Goal: Task Accomplishment & Management: Manage account settings

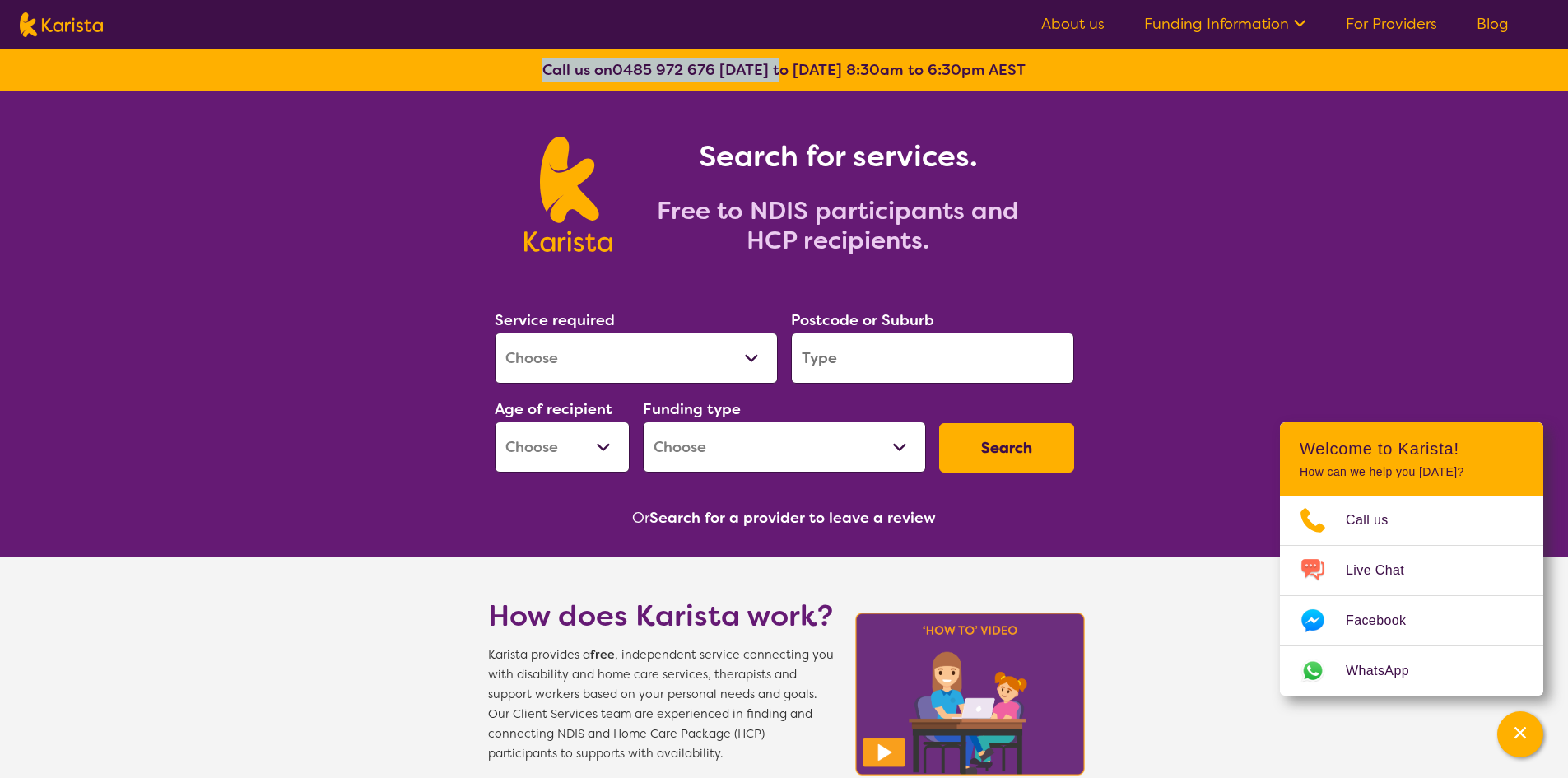
drag, startPoint x: 534, startPoint y: 66, endPoint x: 788, endPoint y: 88, distance: 255.0
click at [788, 88] on div "Call us on 0485 972 676 Monday to Friday 8:30am to 6:30pm AEST" at bounding box center [784, 70] width 1568 height 41
click at [1077, 110] on section "Search for services. Free to NDIS participants and HCP recipients." at bounding box center [784, 177] width 632 height 172
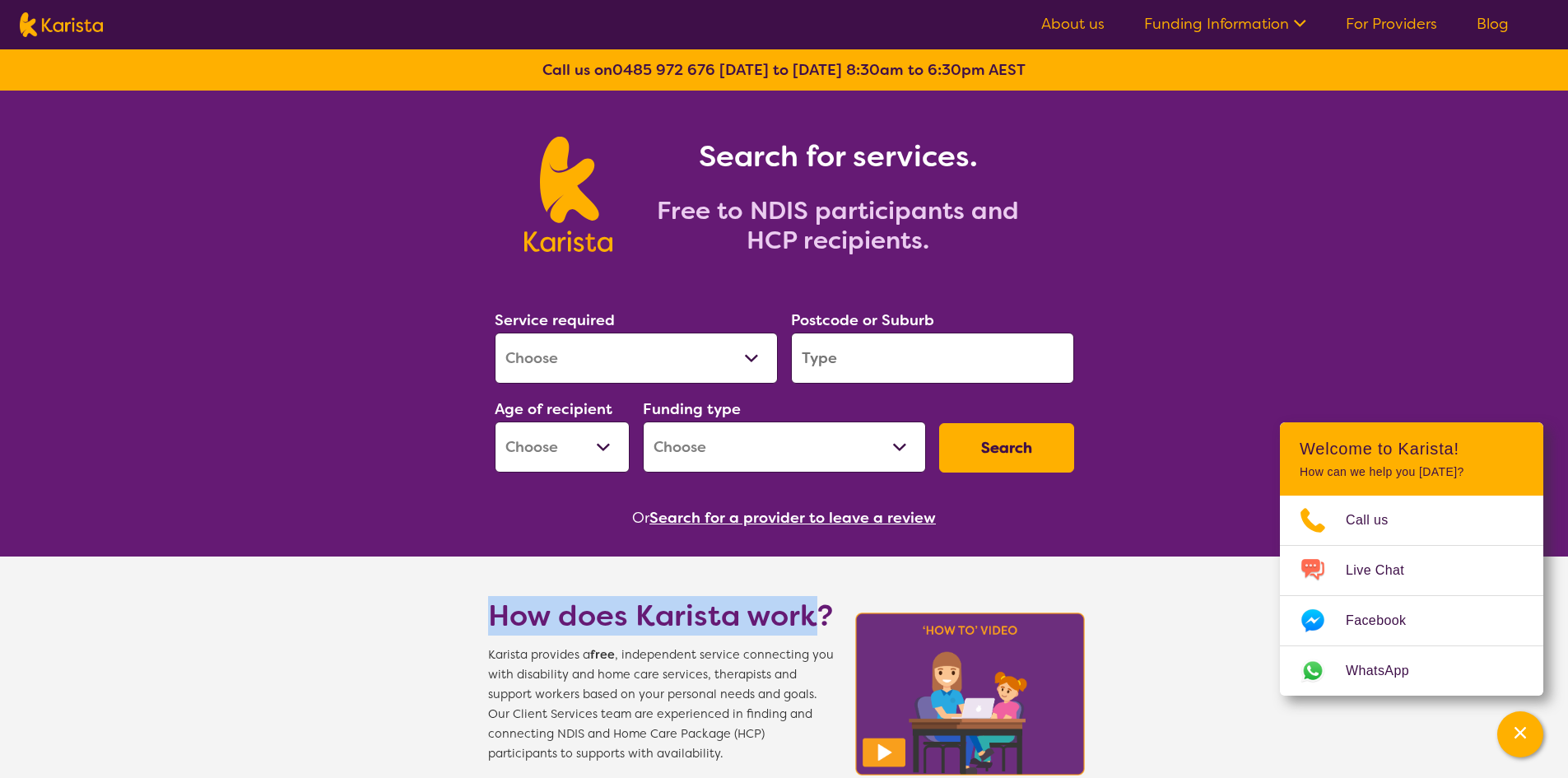
drag, startPoint x: 496, startPoint y: 604, endPoint x: 820, endPoint y: 634, distance: 325.4
click at [820, 634] on h1 "How does Karista work?" at bounding box center [660, 616] width 345 height 39
click at [819, 630] on h1 "How does Karista work?" at bounding box center [660, 616] width 345 height 39
drag, startPoint x: 831, startPoint y: 617, endPoint x: 479, endPoint y: 596, distance: 352.6
click at [479, 596] on section "How does Karista work? Karista provides a free , independent service connecting…" at bounding box center [784, 660] width 632 height 208
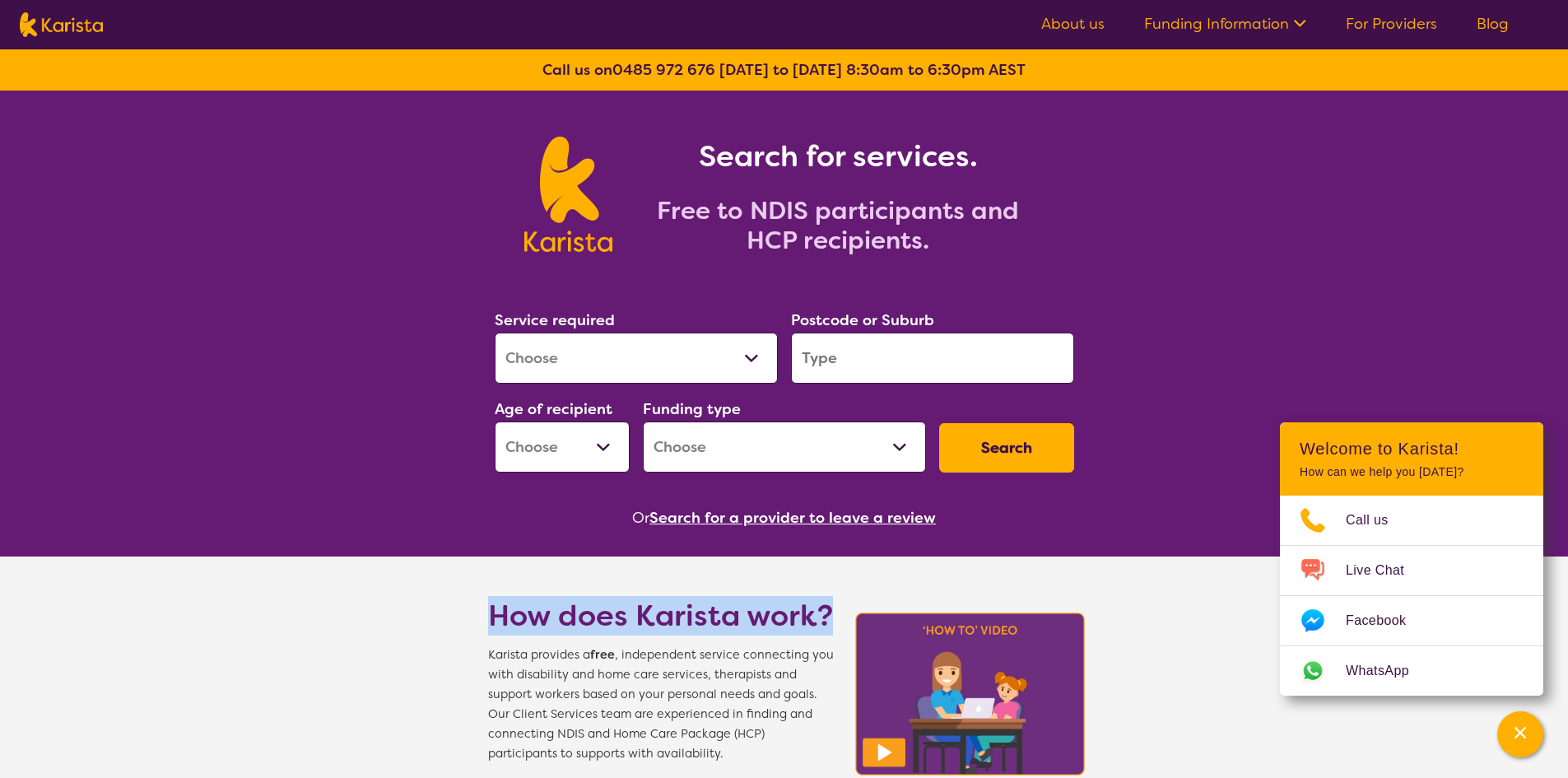
click at [544, 602] on h1 "How does Karista work?" at bounding box center [660, 616] width 345 height 39
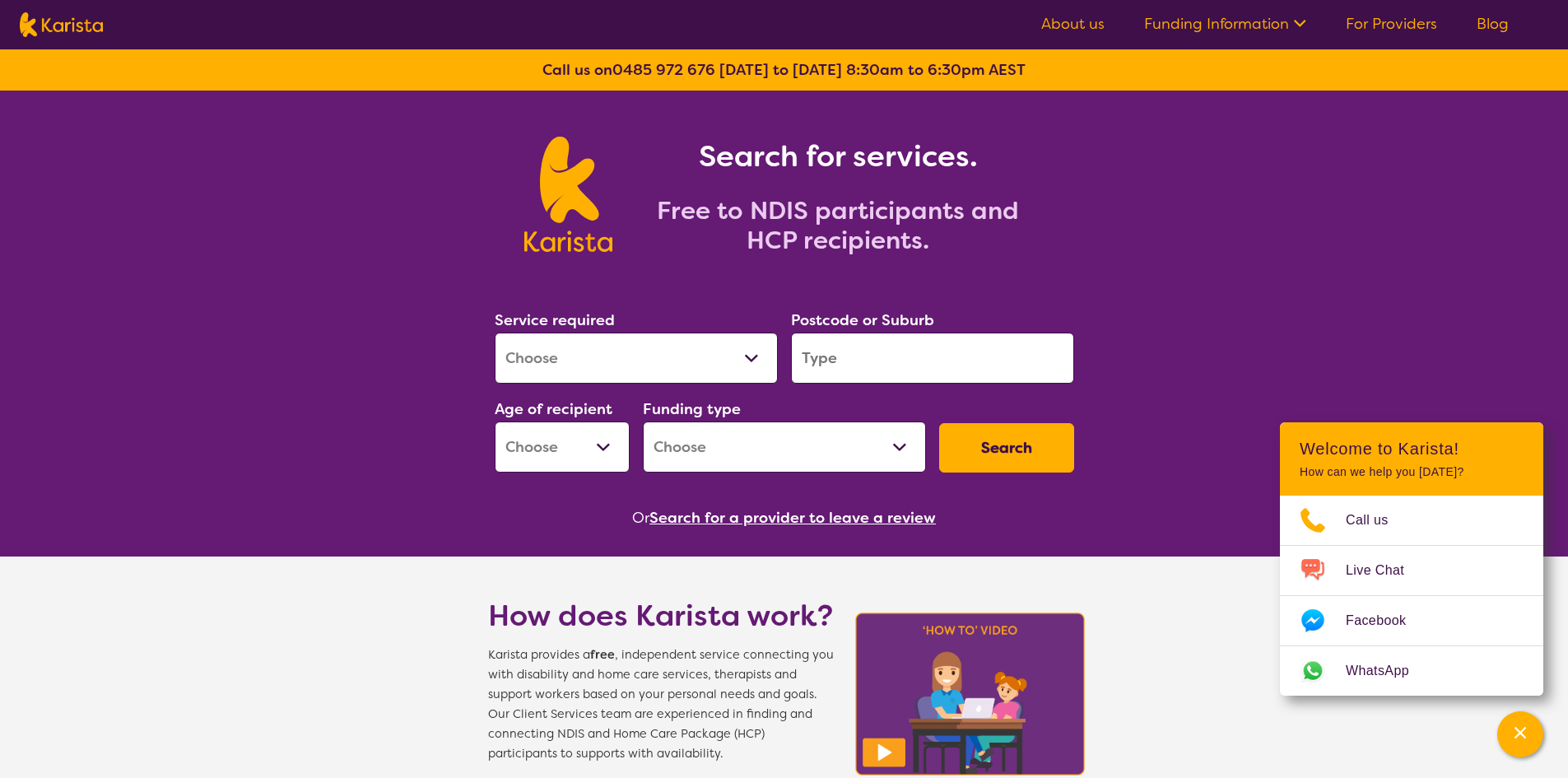
click at [771, 615] on h1 "How does Karista work?" at bounding box center [660, 616] width 345 height 39
click at [810, 622] on h1 "How does Karista work?" at bounding box center [660, 616] width 345 height 39
click at [578, 596] on h1 "How does Karista work?" at bounding box center [660, 616] width 345 height 39
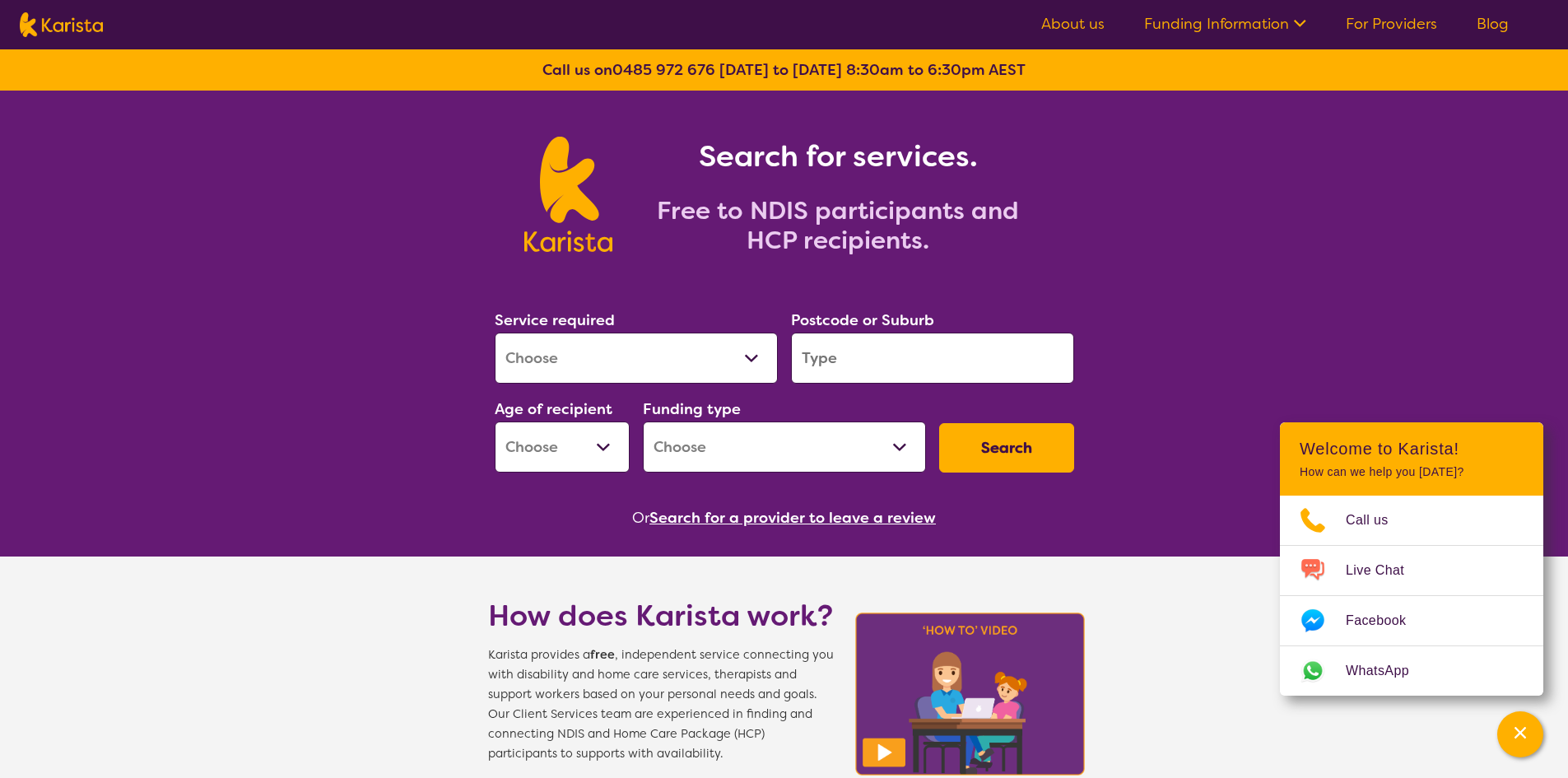
click at [622, 353] on select "Allied Health Assistant Assessment (ADHD or Autism) Behaviour support Counselli…" at bounding box center [636, 359] width 283 height 51
click at [329, 247] on div "Search for services. Free to NDIS participants and HCP recipients." at bounding box center [784, 177] width 1568 height 172
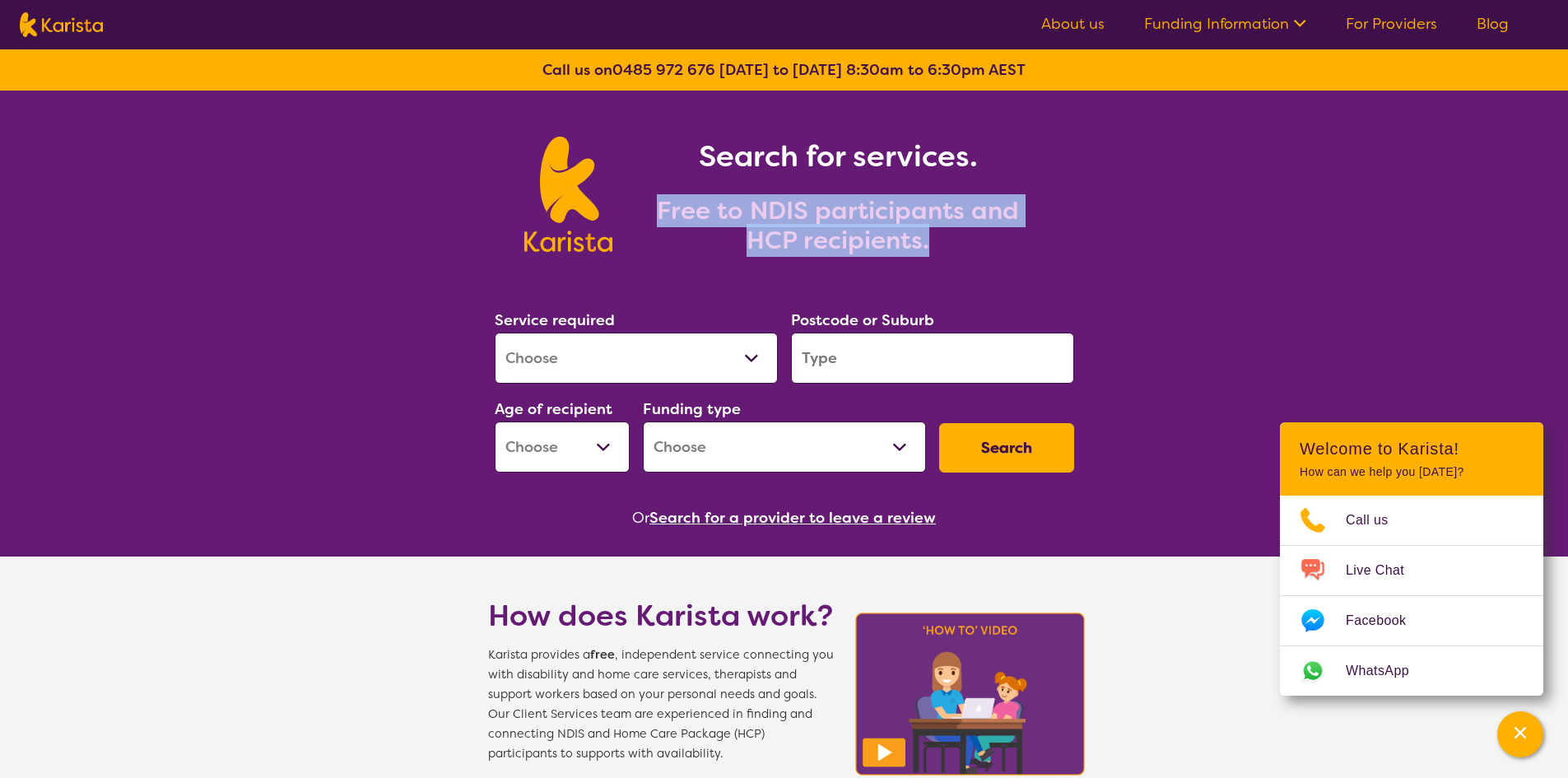
drag, startPoint x: 936, startPoint y: 248, endPoint x: 652, endPoint y: 217, distance: 285.7
click at [652, 217] on h2 "Free to NDIS participants and HCP recipients." at bounding box center [838, 225] width 412 height 59
click at [790, 227] on h2 "Free to NDIS participants and HCP recipients." at bounding box center [838, 225] width 412 height 59
drag, startPoint x: 918, startPoint y: 245, endPoint x: 666, endPoint y: 214, distance: 253.9
click at [666, 214] on h2 "Free to NDIS participants and HCP recipients." at bounding box center [838, 225] width 412 height 59
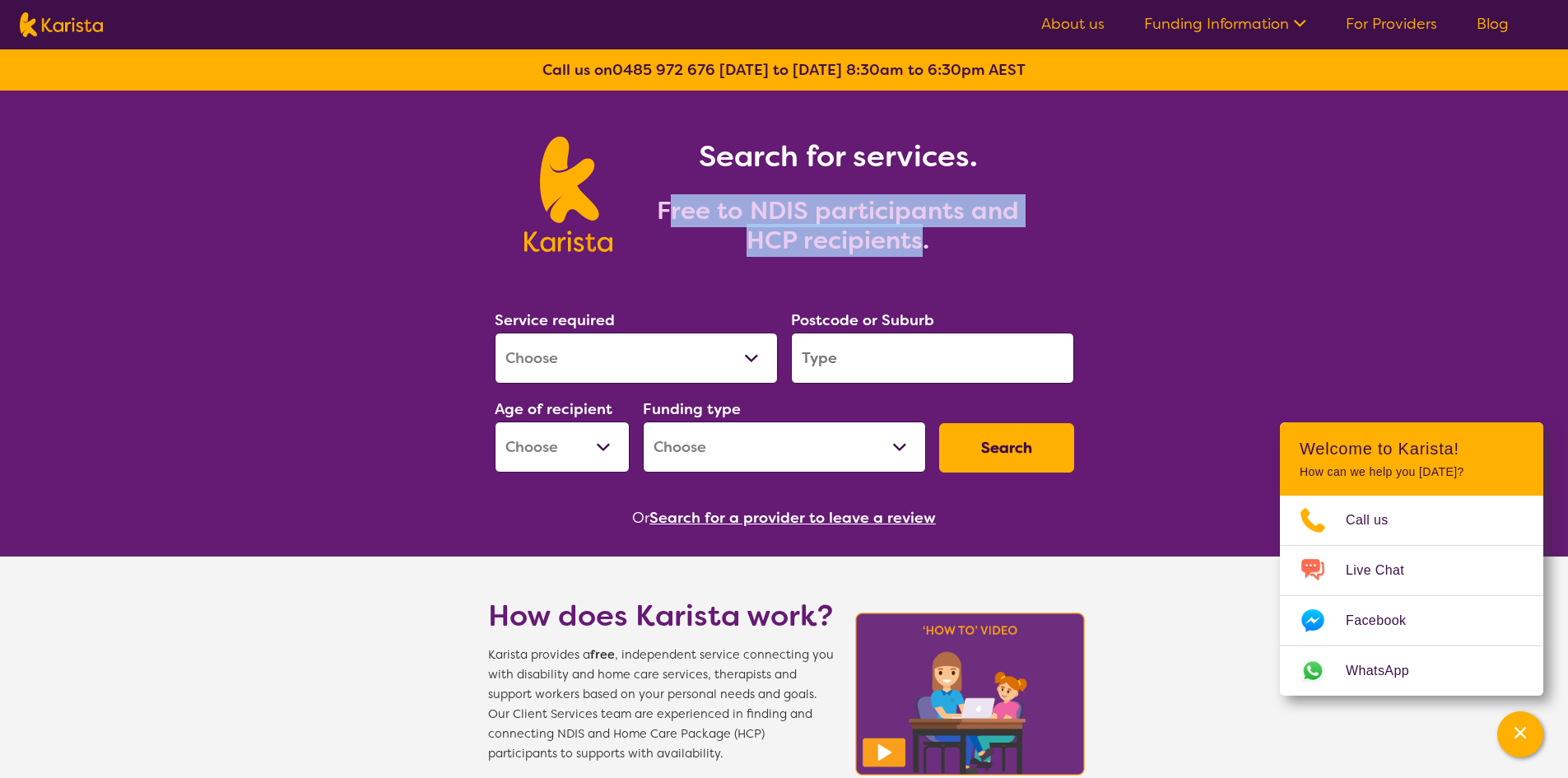
click at [666, 214] on h2 "Free to NDIS participants and HCP recipients." at bounding box center [838, 225] width 412 height 59
drag, startPoint x: 921, startPoint y: 244, endPoint x: 673, endPoint y: 201, distance: 251.7
click at [673, 201] on h2 "Free to NDIS participants and HCP recipients." at bounding box center [838, 225] width 412 height 59
click at [731, 216] on h2 "Free to NDIS participants and HCP recipients." at bounding box center [838, 225] width 412 height 59
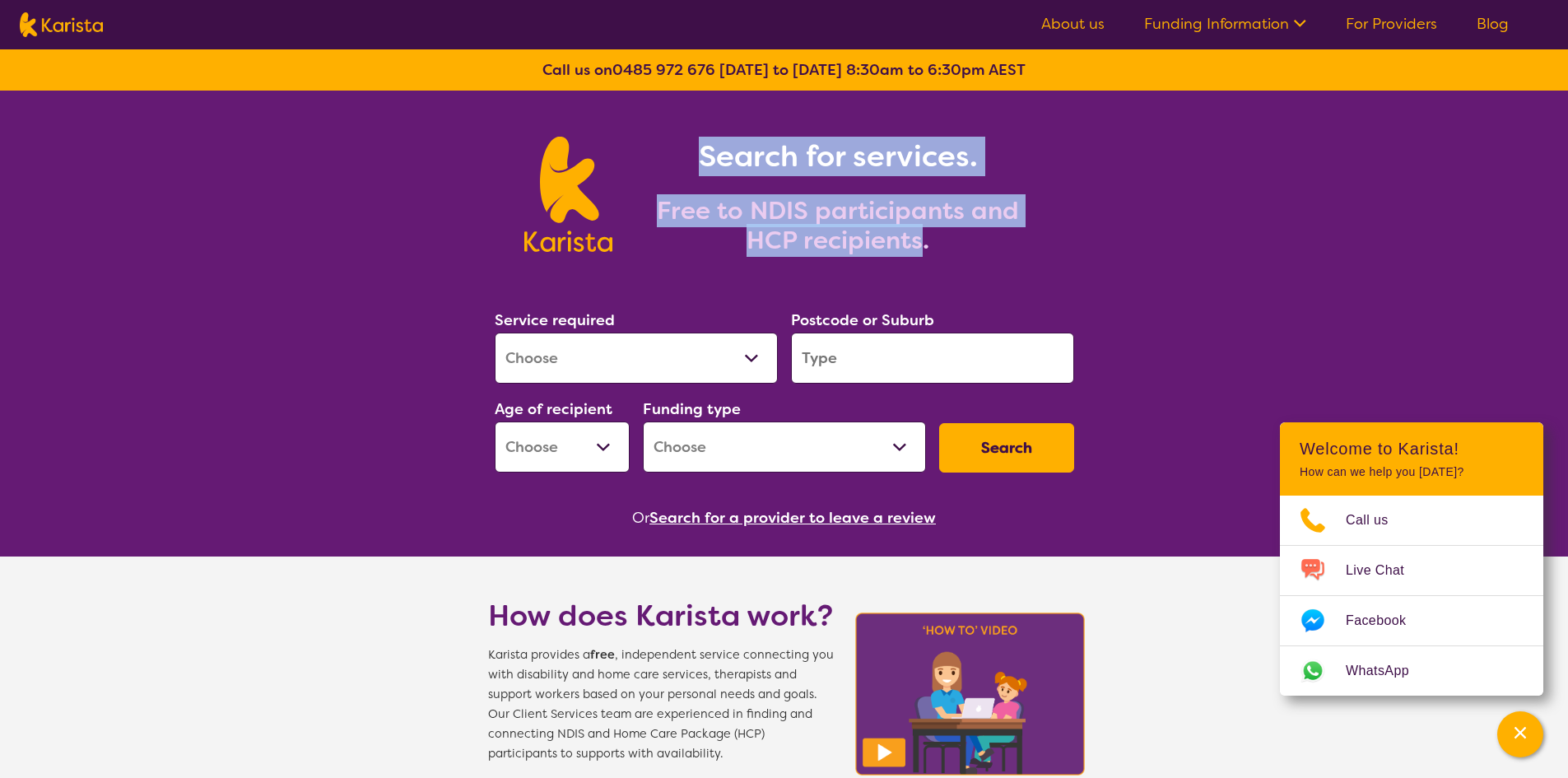
drag, startPoint x: 921, startPoint y: 249, endPoint x: 692, endPoint y: 160, distance: 245.7
click at [692, 160] on div "Search for services. Free to NDIS participants and HCP recipients." at bounding box center [827, 196] width 431 height 118
click at [816, 191] on div "Search for services. Free to NDIS participants and HCP recipients." at bounding box center [827, 196] width 431 height 118
drag, startPoint x: 928, startPoint y: 248, endPoint x: 696, endPoint y: 146, distance: 253.4
click at [696, 146] on div "Search for services. Free to NDIS participants and HCP recipients." at bounding box center [827, 196] width 431 height 118
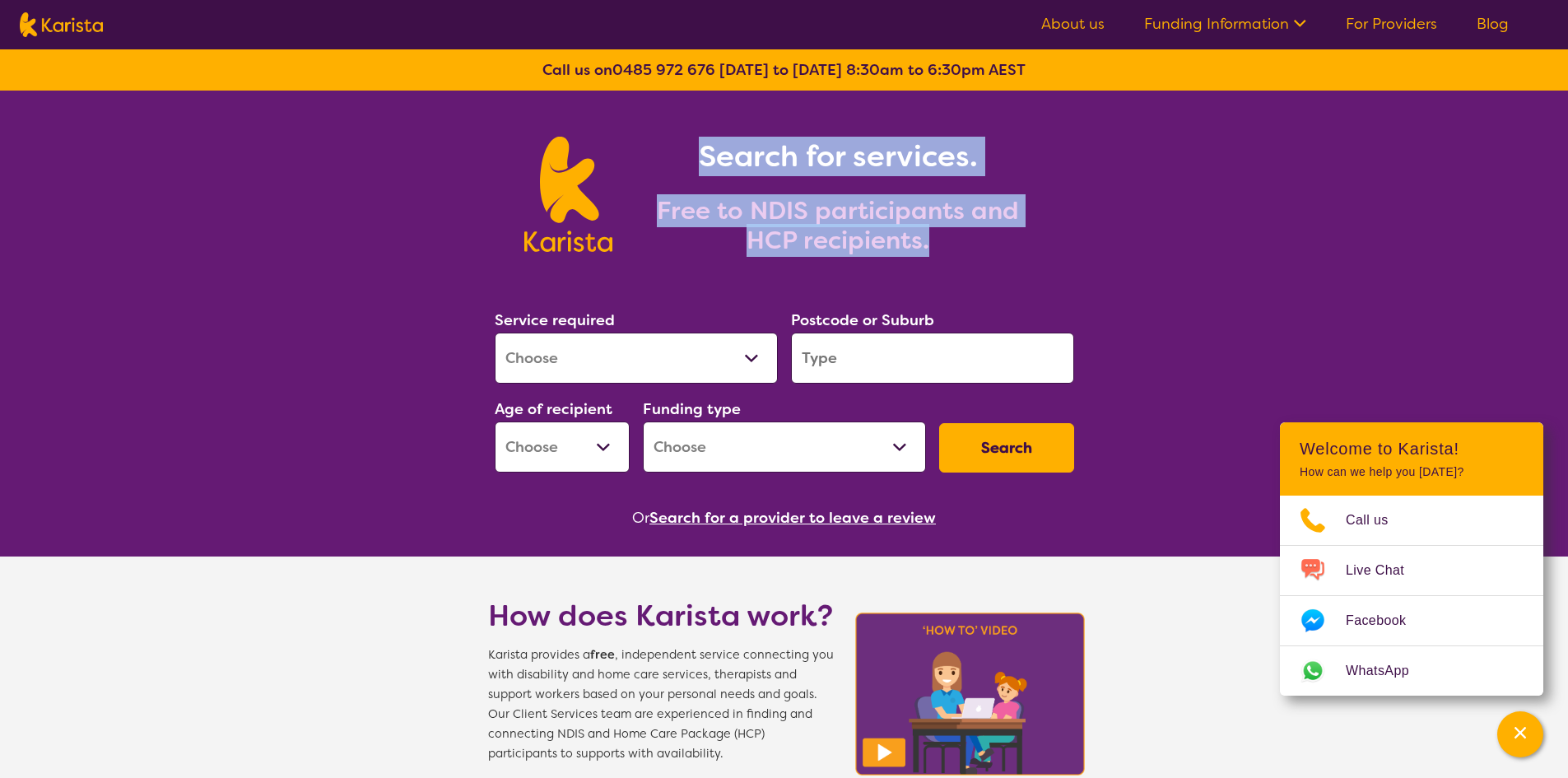
click at [764, 193] on div "Search for services. Free to NDIS participants and HCP recipients." at bounding box center [827, 196] width 431 height 118
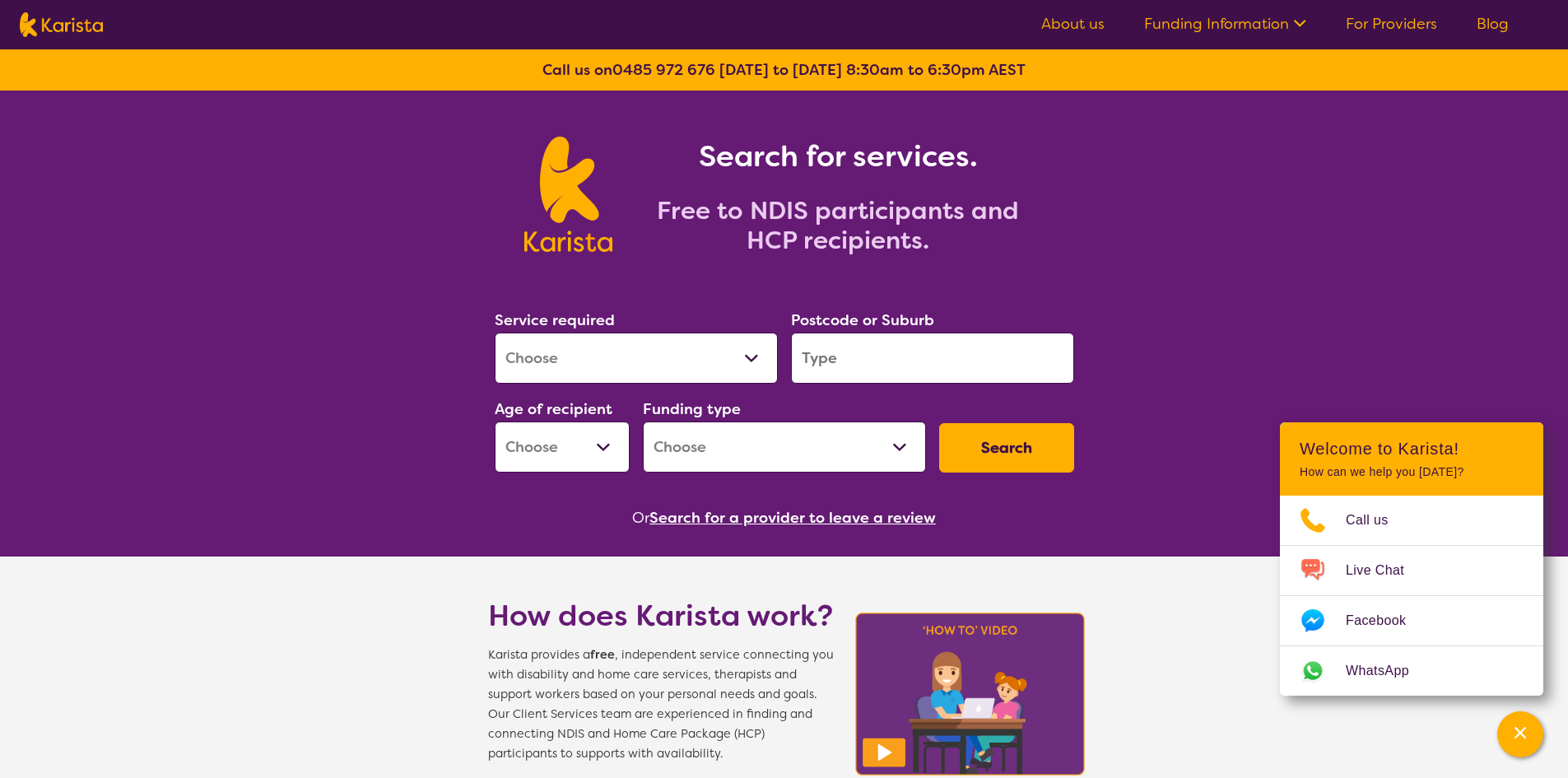
click at [922, 202] on h2 "Free to NDIS participants and HCP recipients." at bounding box center [838, 225] width 412 height 59
click at [1379, 40] on nav "About us Funding Information NDIS - National Disability Insurance Scheme HCP - …" at bounding box center [784, 25] width 1568 height 50
click at [1385, 27] on link "For Providers" at bounding box center [1391, 23] width 92 height 20
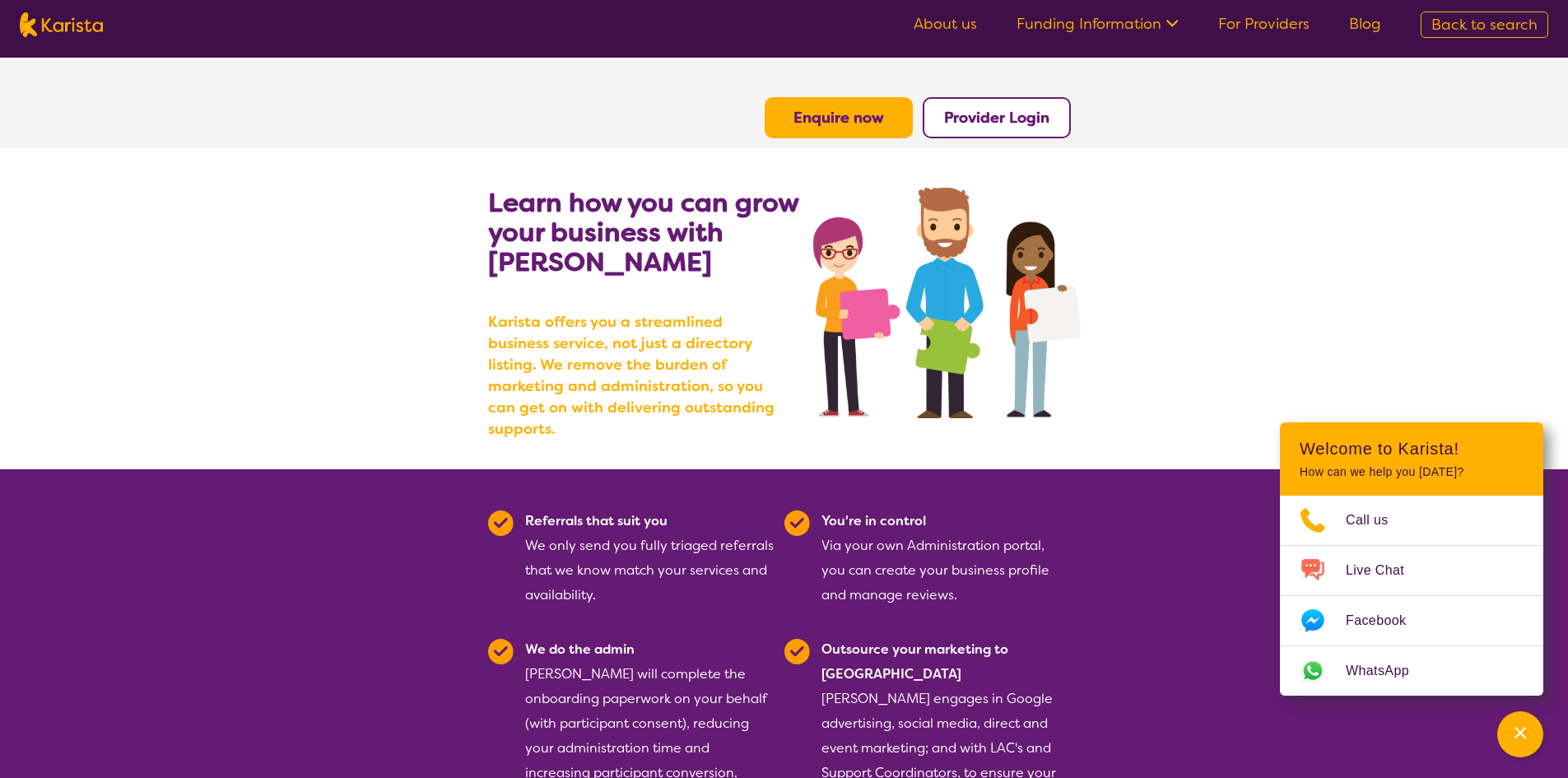
click at [1283, 313] on section "Learn how you can grow your business with [PERSON_NAME] [PERSON_NAME] offers yo…" at bounding box center [784, 309] width 1568 height 321
click at [1199, 280] on section "Learn how you can grow your business with [PERSON_NAME] [PERSON_NAME] offers yo…" at bounding box center [784, 309] width 1568 height 321
click at [1007, 119] on b "Provider Login" at bounding box center [996, 118] width 105 height 20
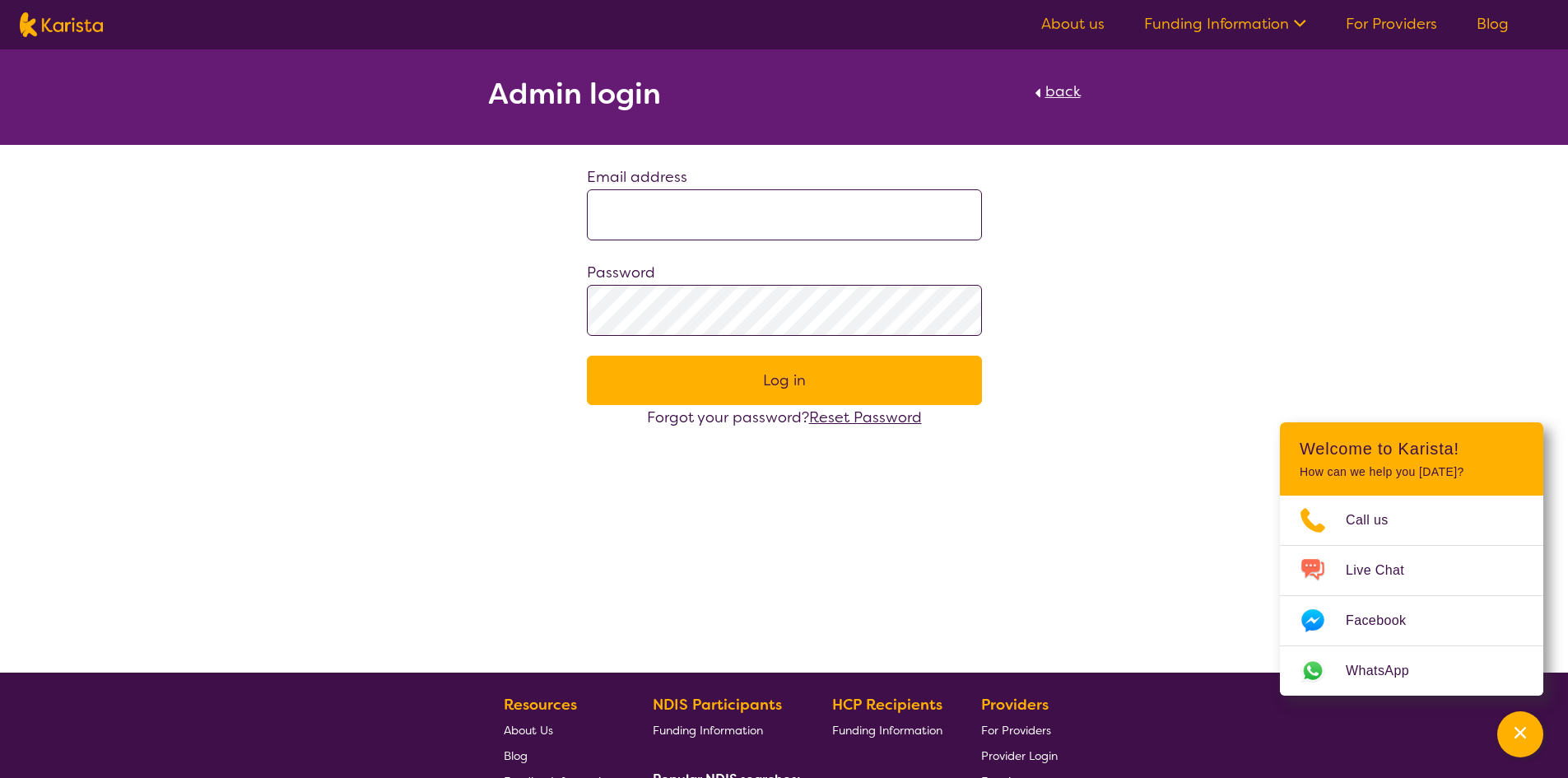
click at [671, 209] on input at bounding box center [784, 215] width 395 height 51
type input "**********"
click at [727, 418] on div "Forgot your password? Reset Password" at bounding box center [784, 417] width 395 height 25
click at [714, 405] on div "Forgot your password? Reset Password" at bounding box center [784, 417] width 395 height 25
click at [718, 387] on button "Log in" at bounding box center [784, 381] width 395 height 50
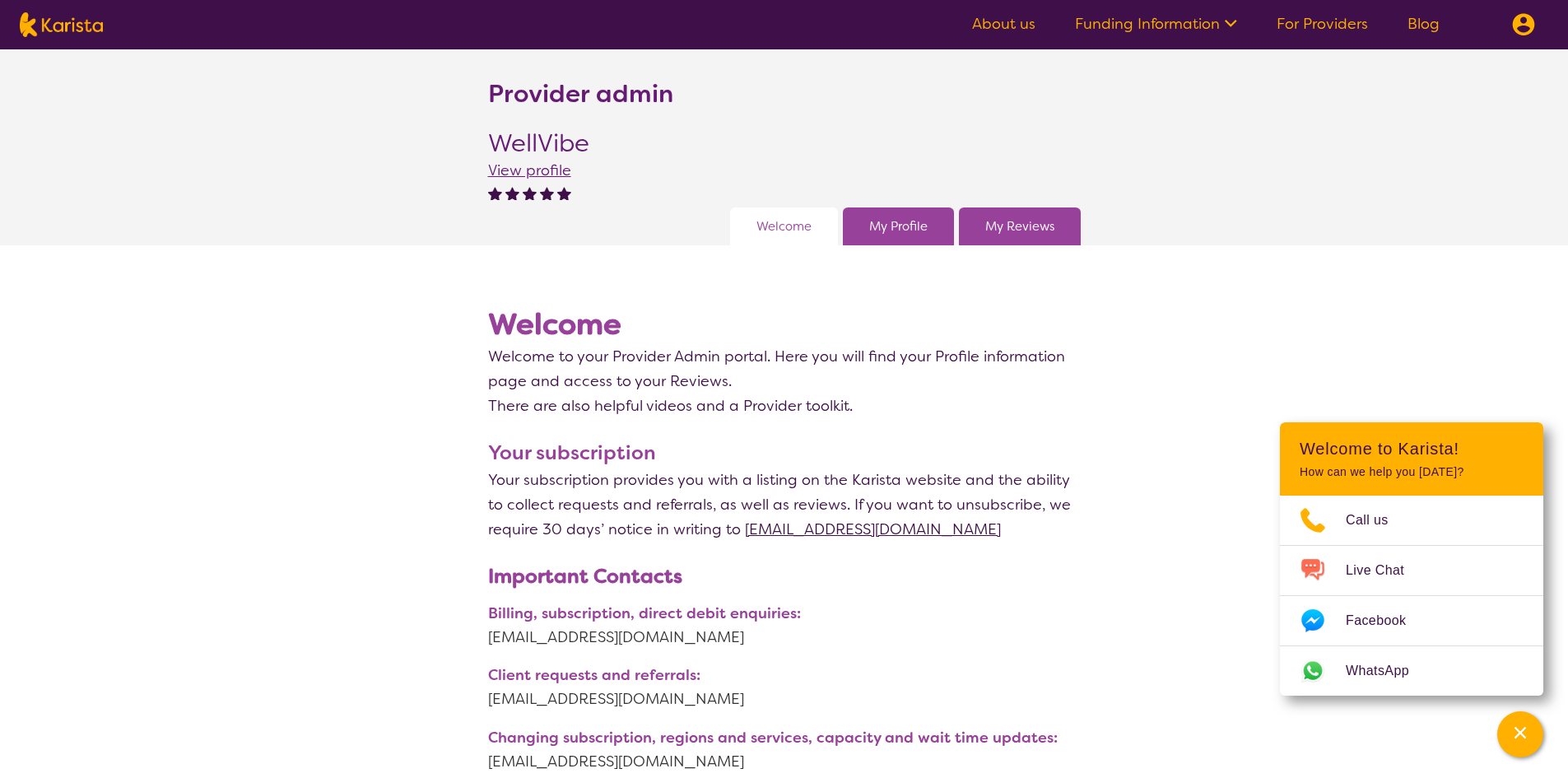
click at [941, 382] on p "Welcome to your Provider Admin portal. Here you will find your Profile informat…" at bounding box center [784, 369] width 592 height 50
click at [912, 232] on link "My Profile" at bounding box center [898, 226] width 58 height 25
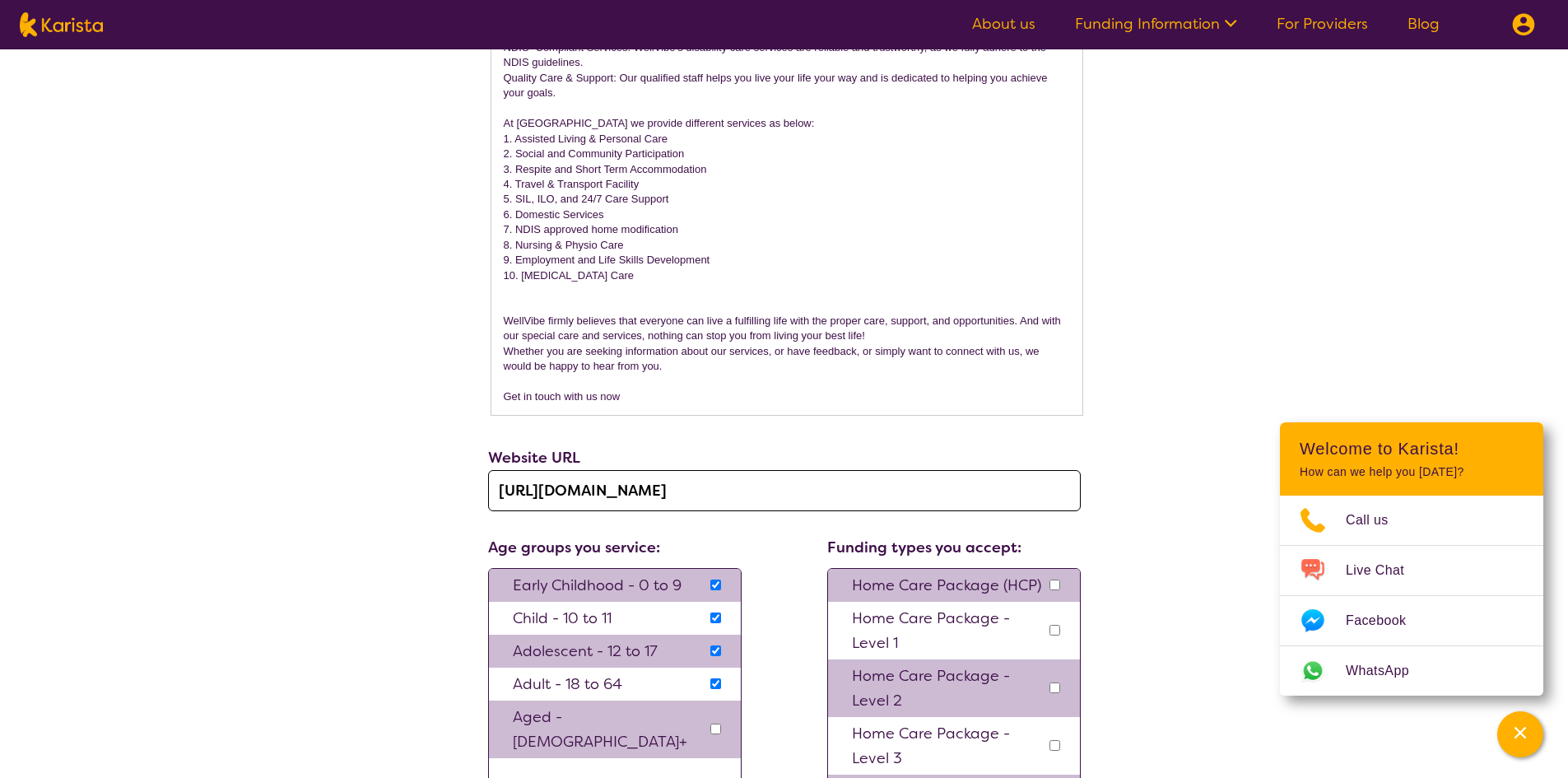
scroll to position [980, 0]
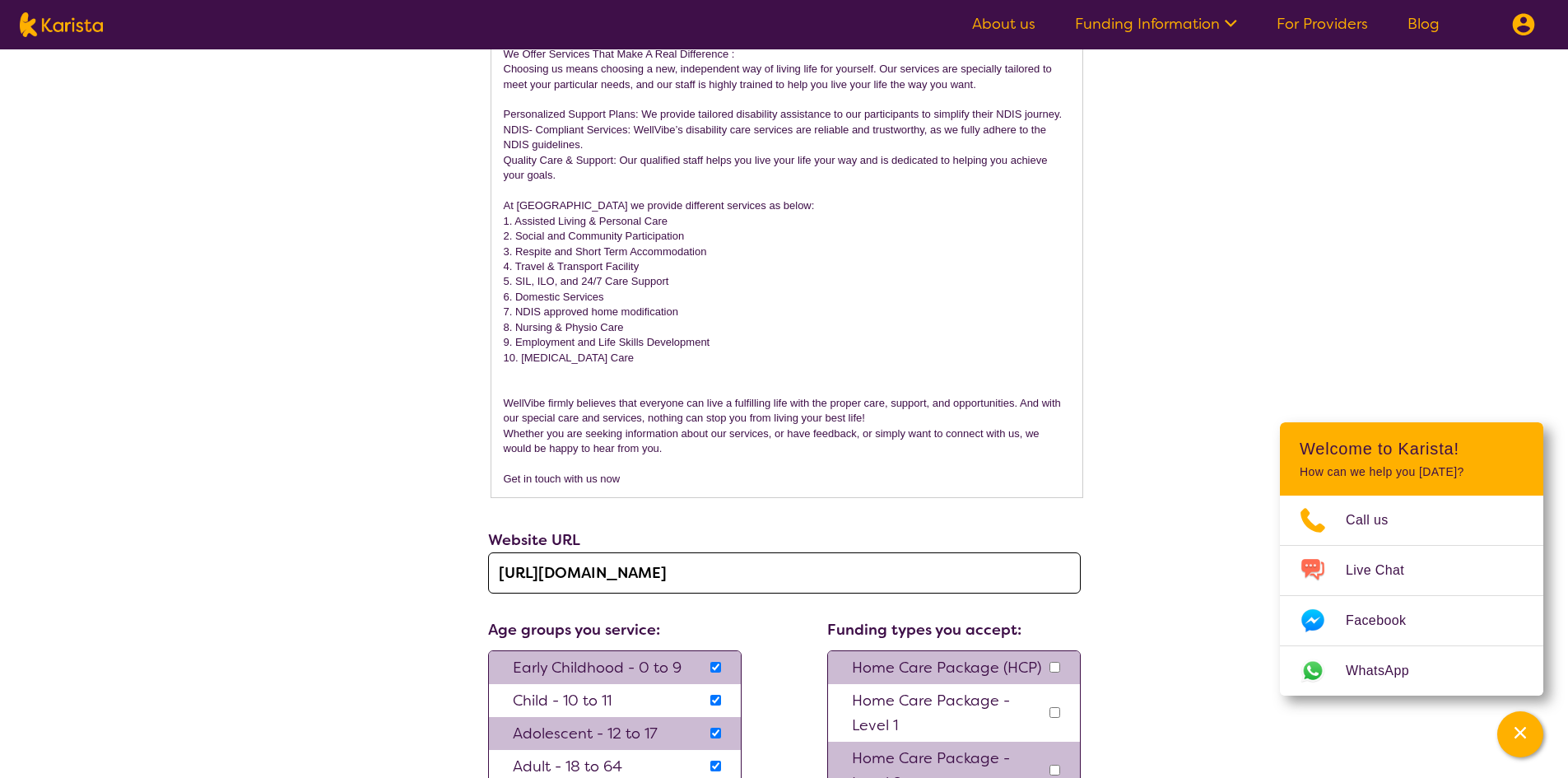
click at [598, 320] on p "8. Nursing & Physio Care" at bounding box center [787, 327] width 567 height 15
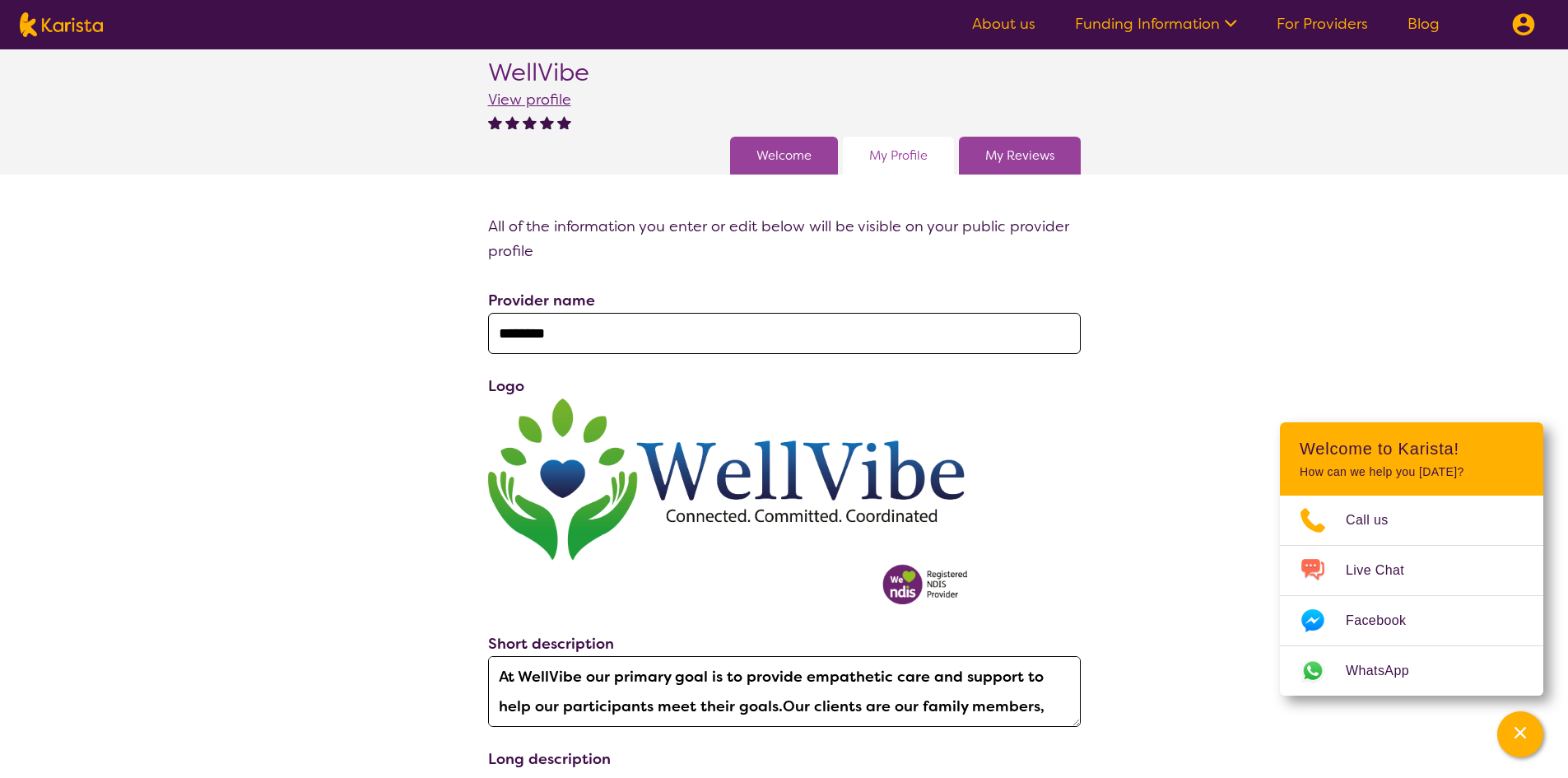
scroll to position [0, 0]
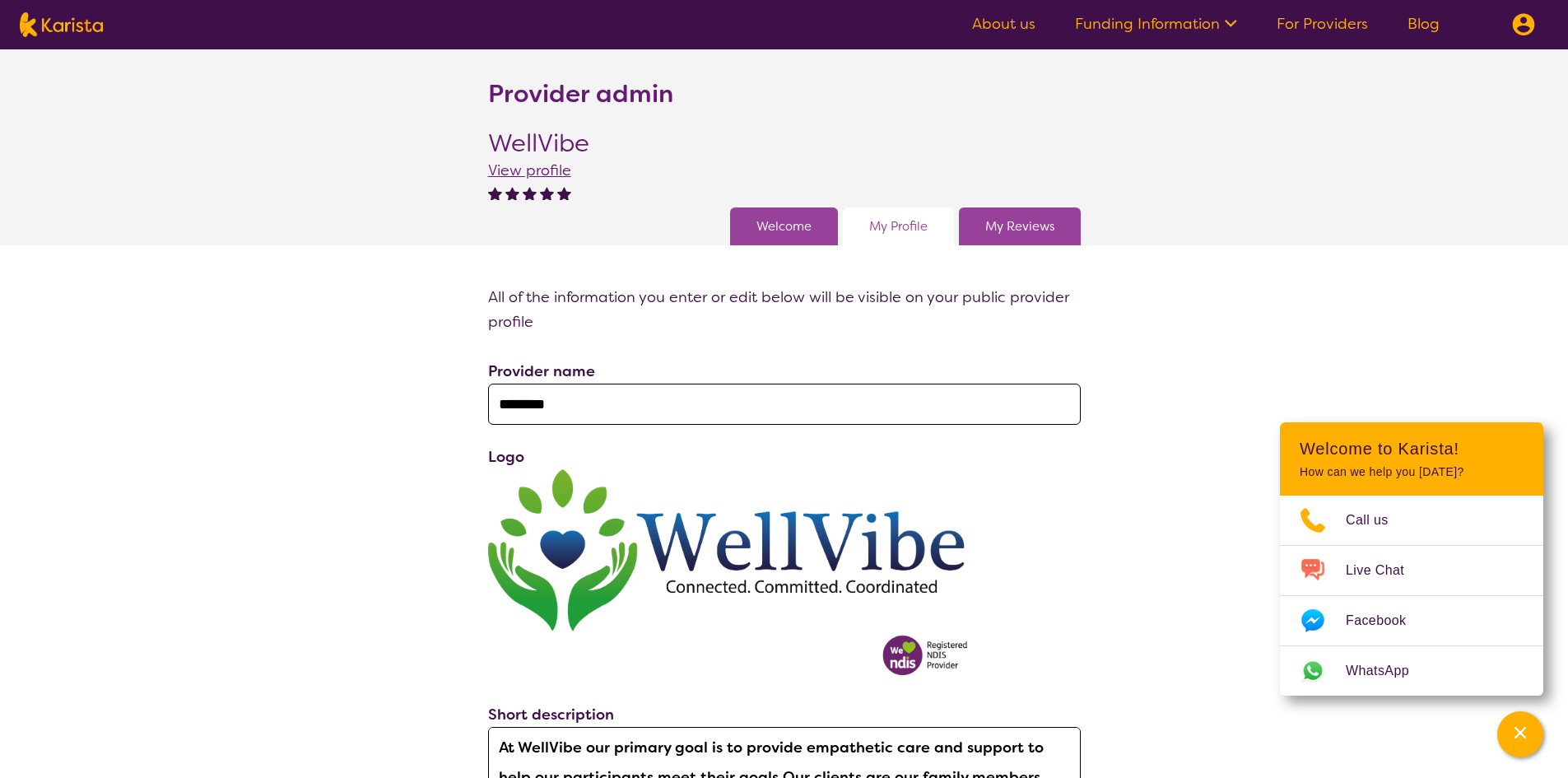
click at [1036, 237] on link "My Reviews" at bounding box center [1019, 226] width 69 height 25
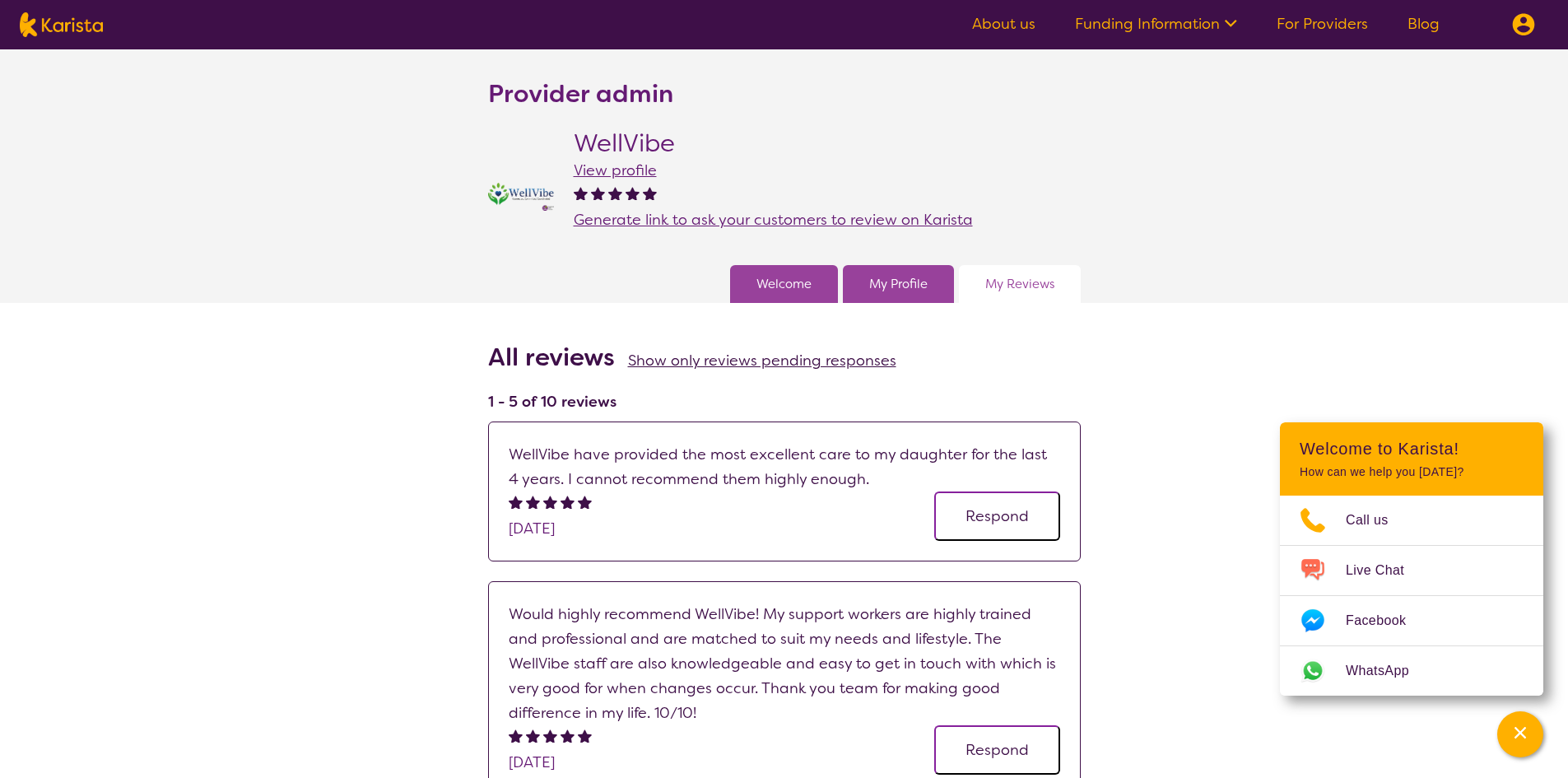
click at [1000, 30] on link "About us" at bounding box center [1004, 23] width 63 height 20
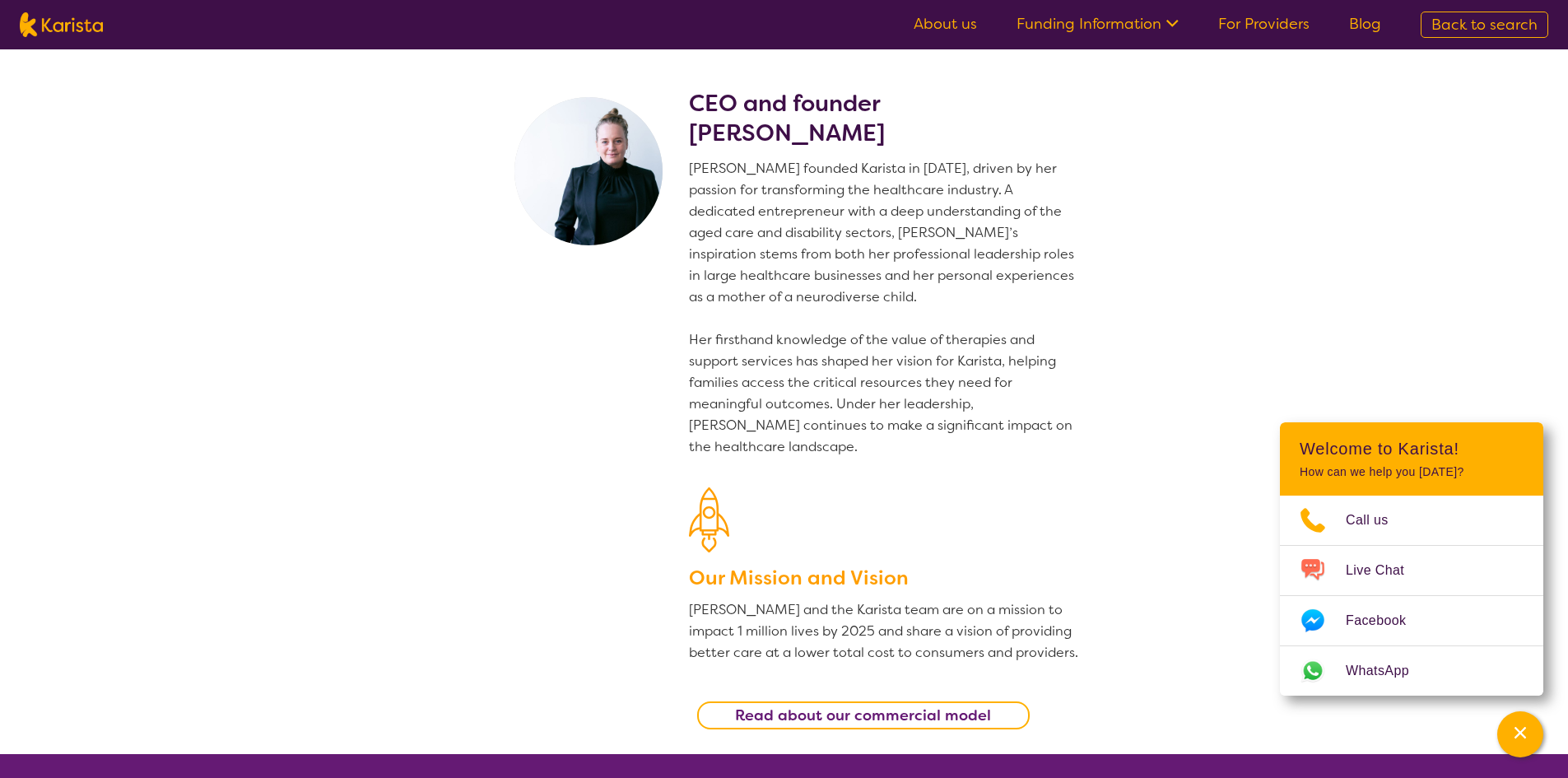
click at [884, 332] on p "[PERSON_NAME] founded Karista in [DATE], driven by her passion for transforming…" at bounding box center [885, 307] width 392 height 299
